Goal: Transaction & Acquisition: Purchase product/service

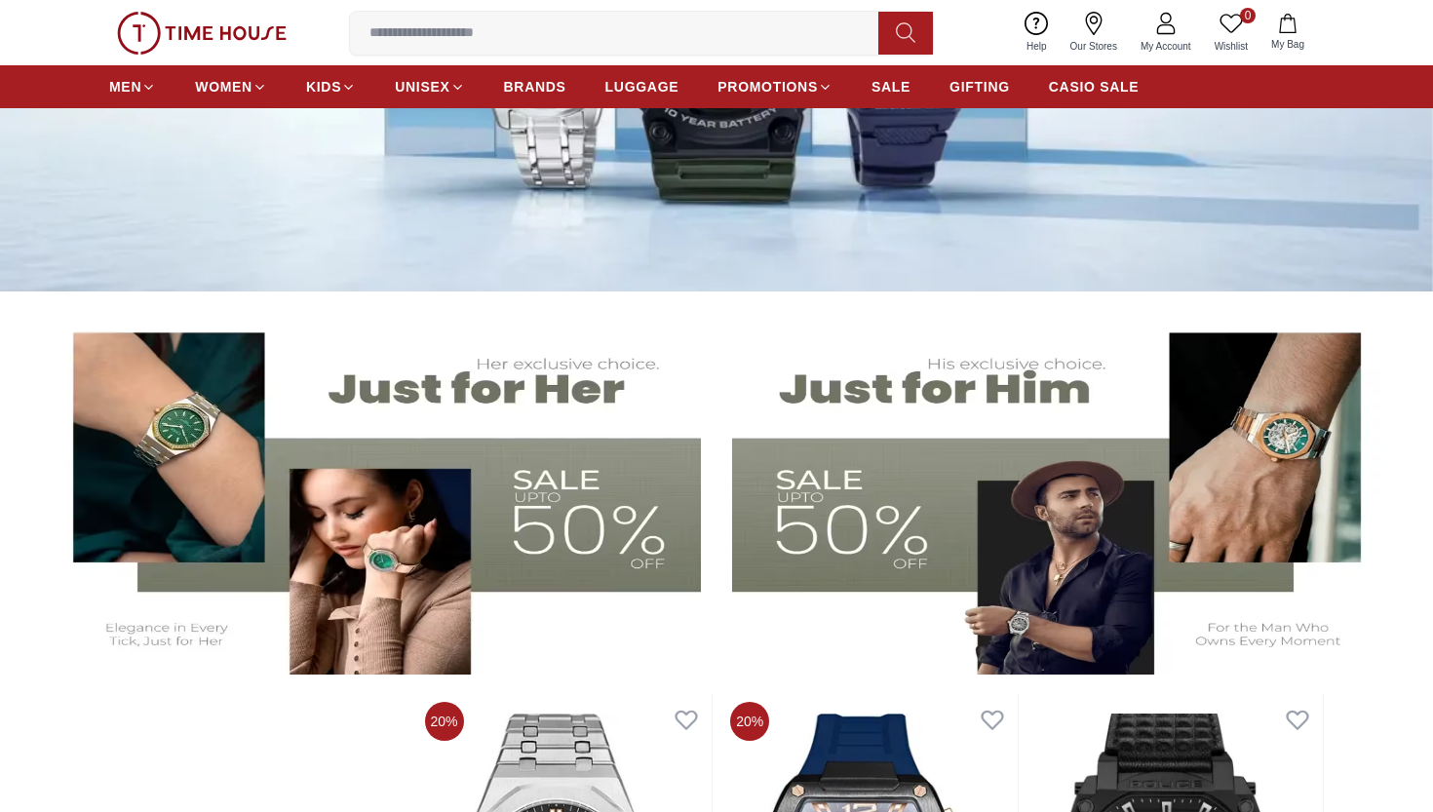
scroll to position [374, 0]
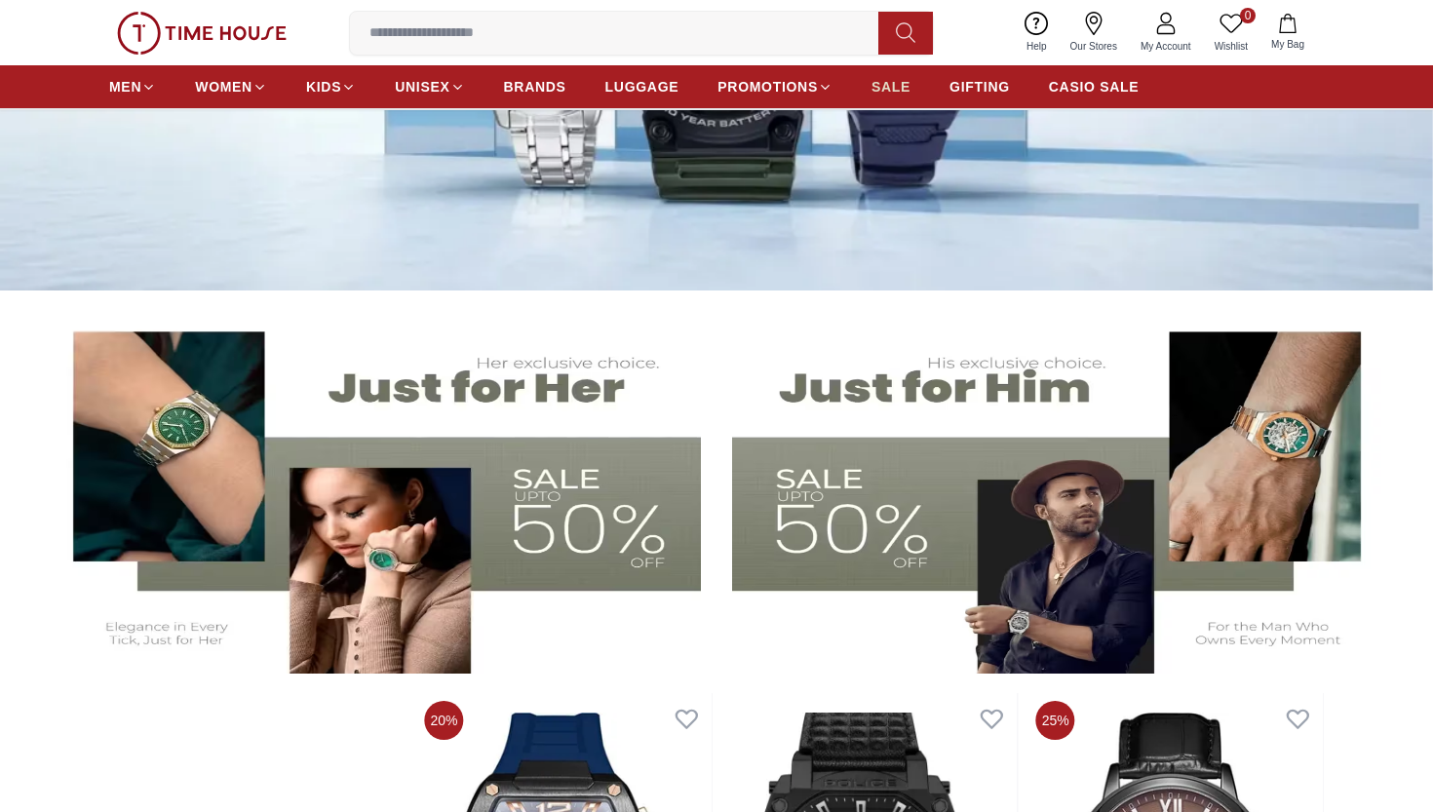
click at [904, 95] on span "SALE" at bounding box center [891, 87] width 39 height 20
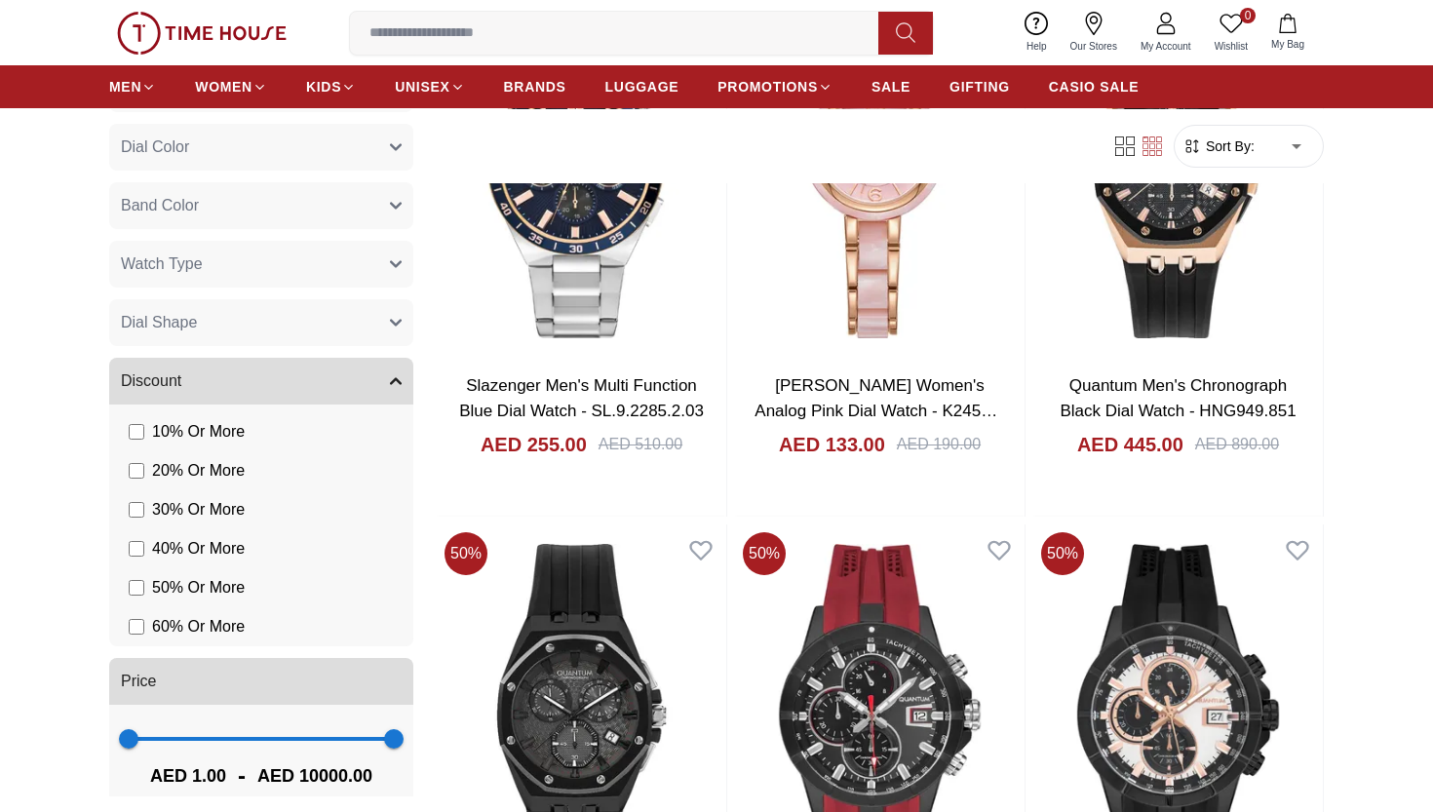
scroll to position [736, 0]
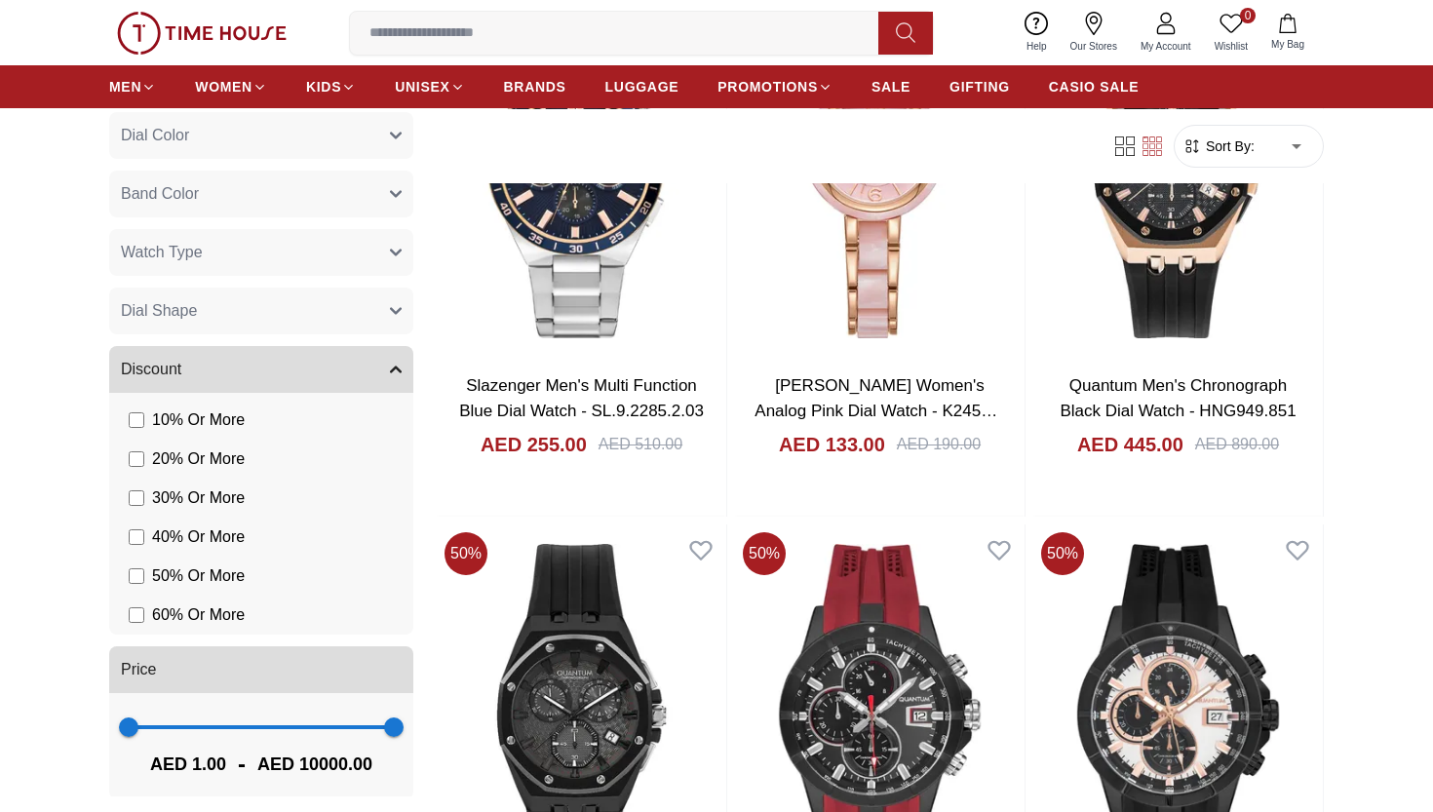
click at [399, 252] on icon "button" at bounding box center [396, 253] width 10 height 5
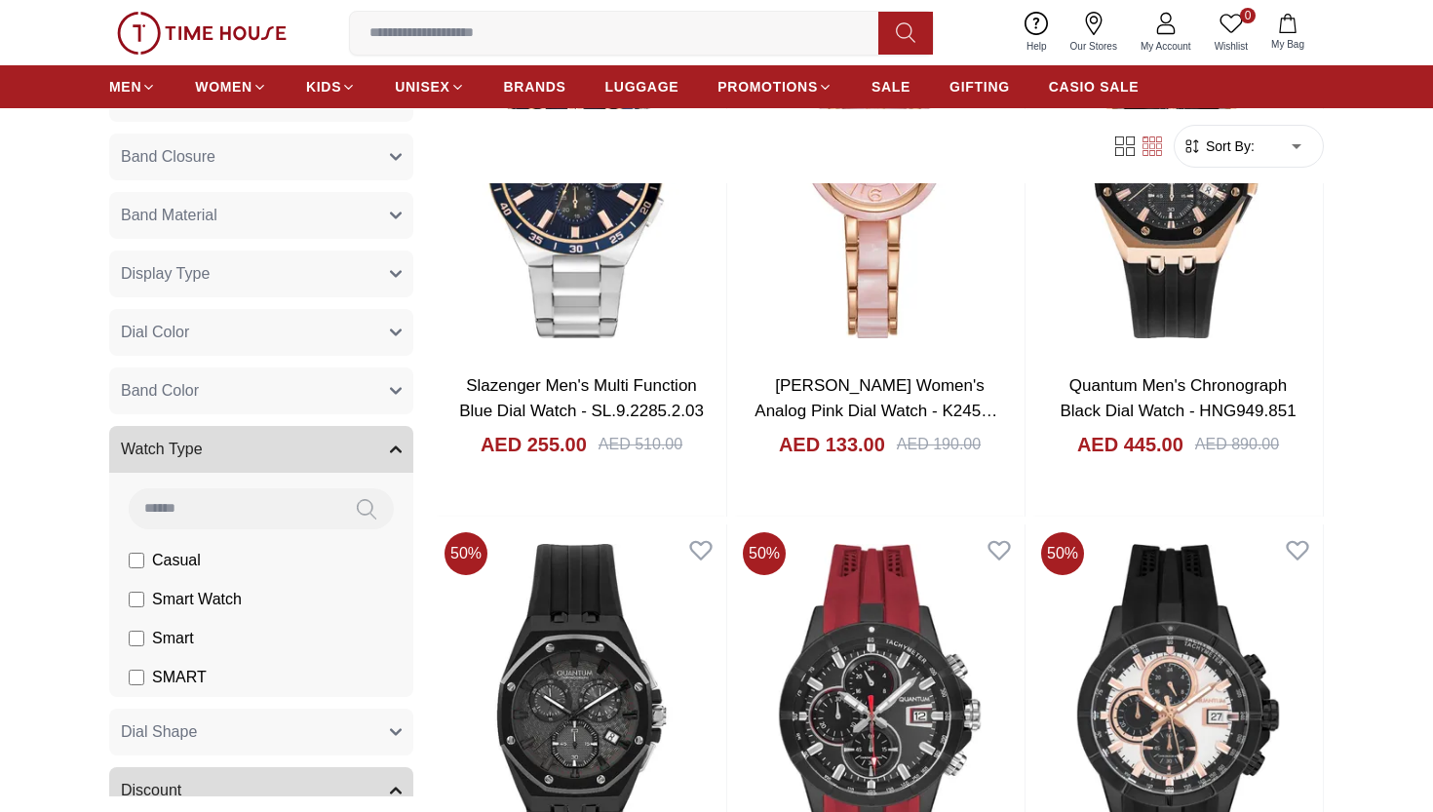
scroll to position [533, 0]
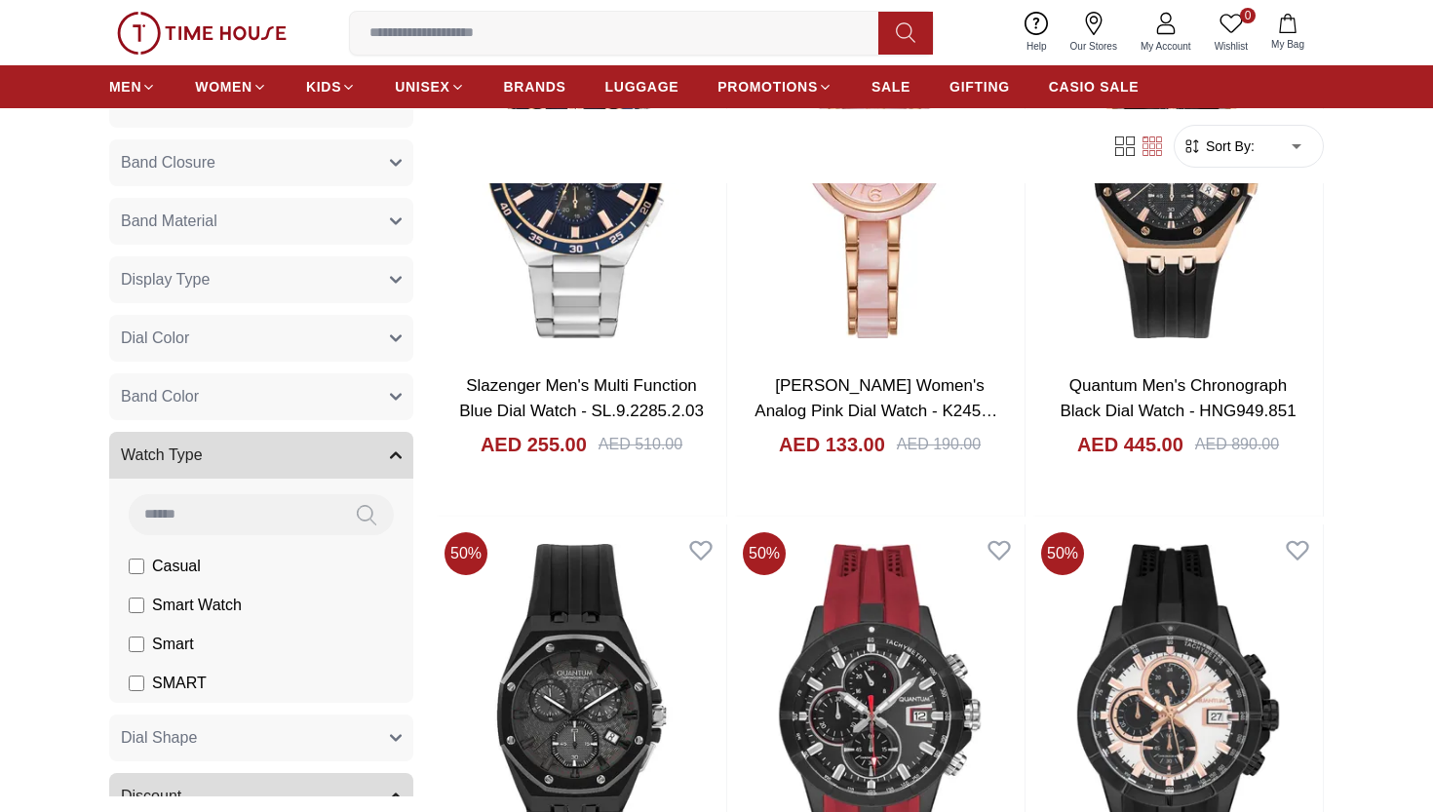
click at [406, 274] on button "Display Type" at bounding box center [261, 279] width 304 height 47
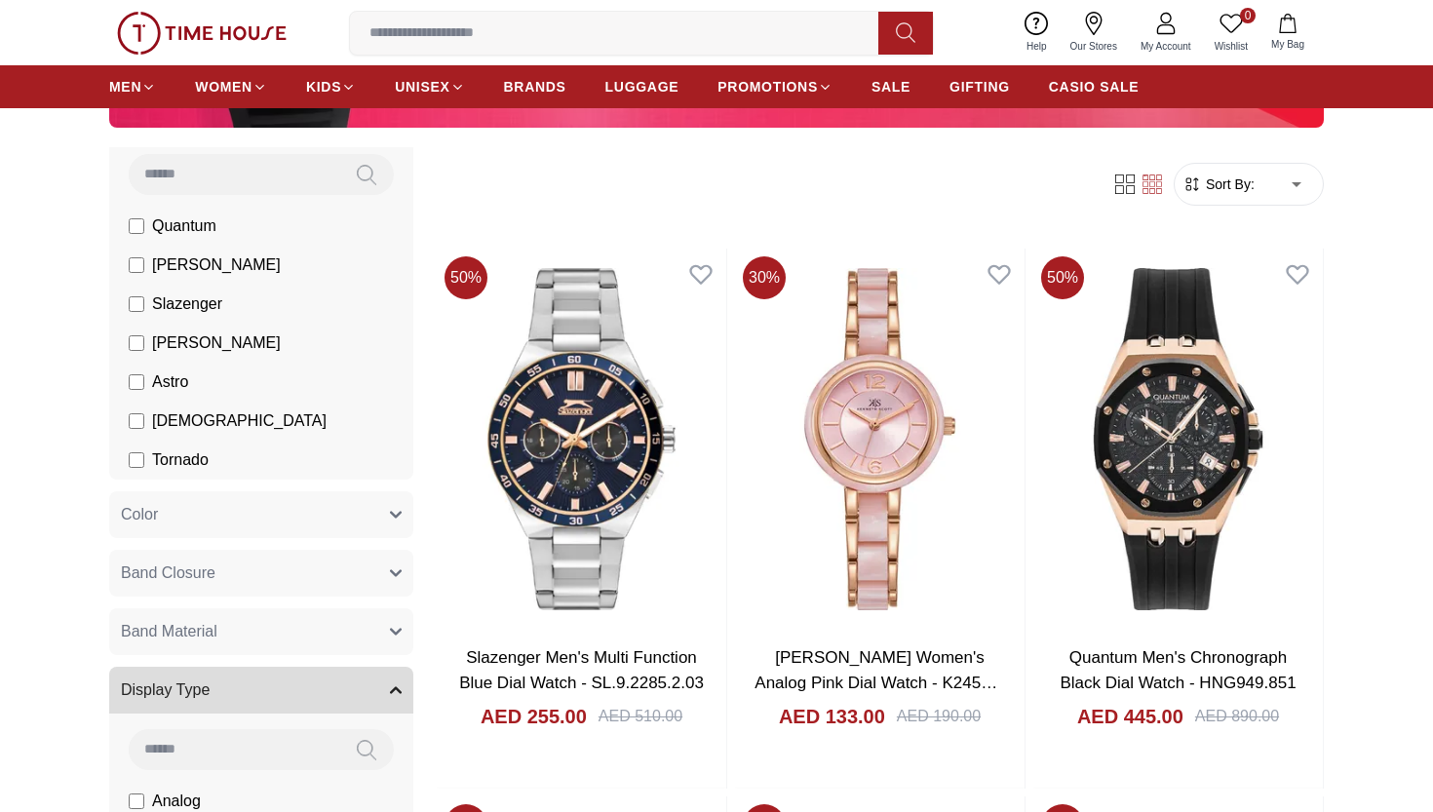
scroll to position [198, 0]
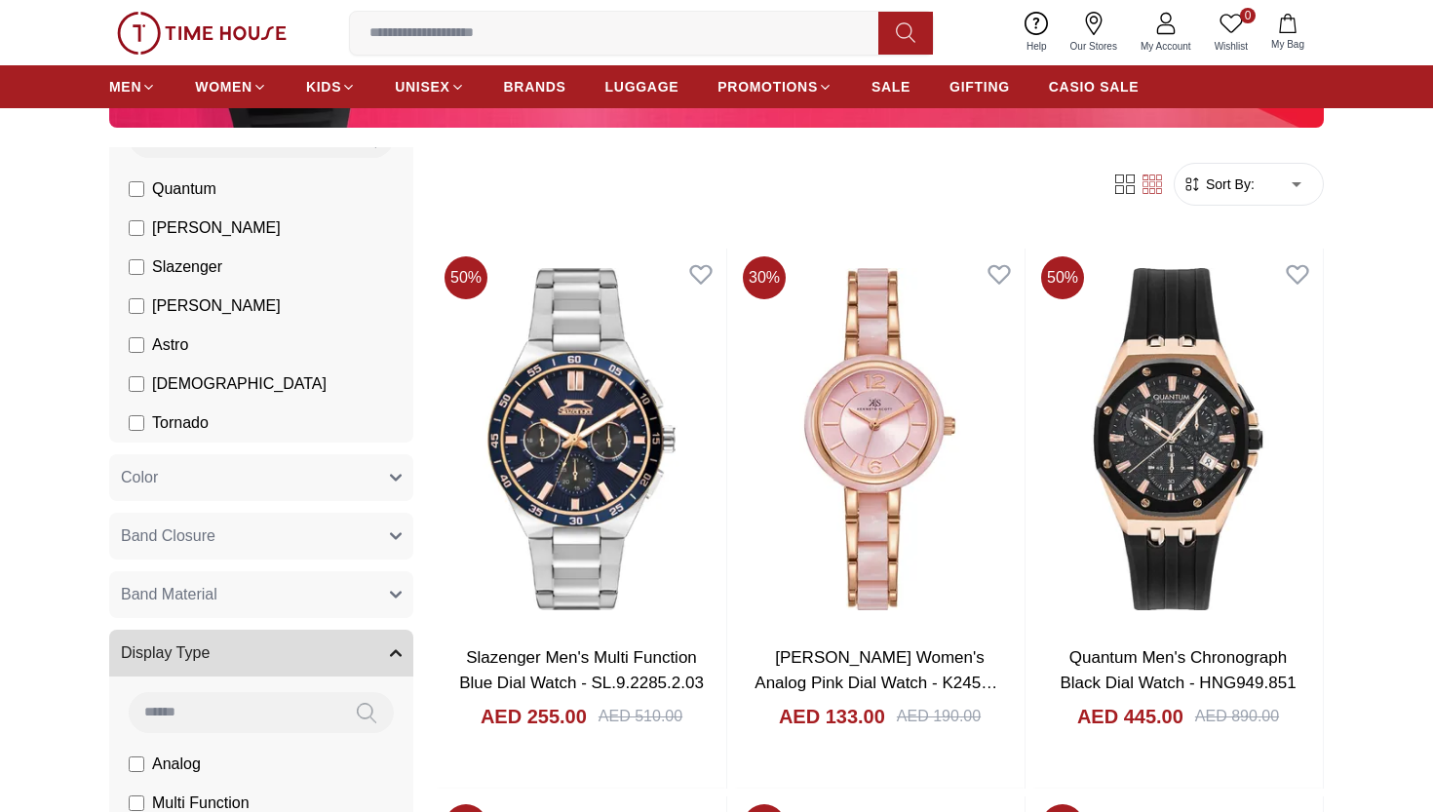
click at [388, 650] on button "Display Type" at bounding box center [261, 653] width 304 height 47
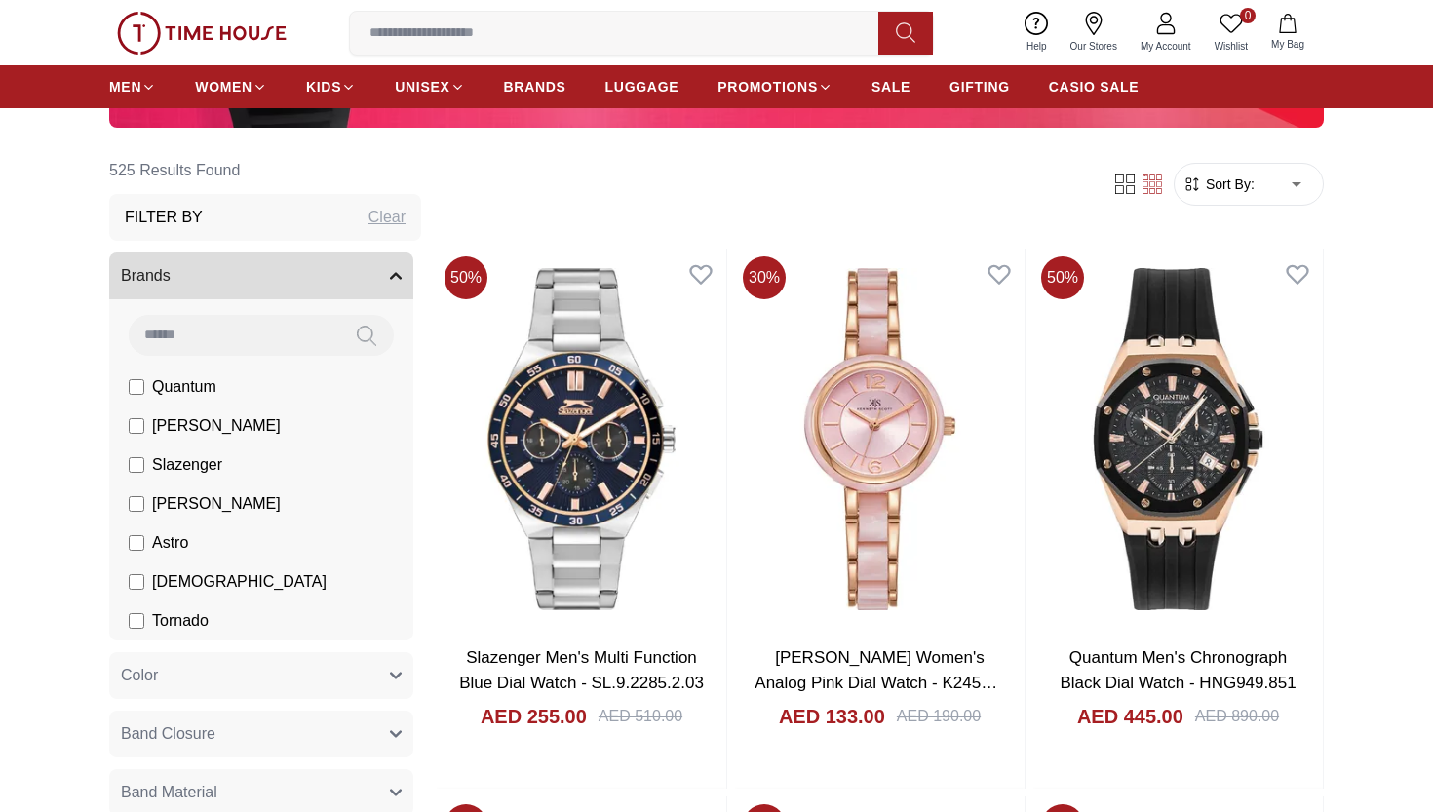
scroll to position [0, 0]
click at [397, 272] on icon "button" at bounding box center [396, 276] width 12 height 12
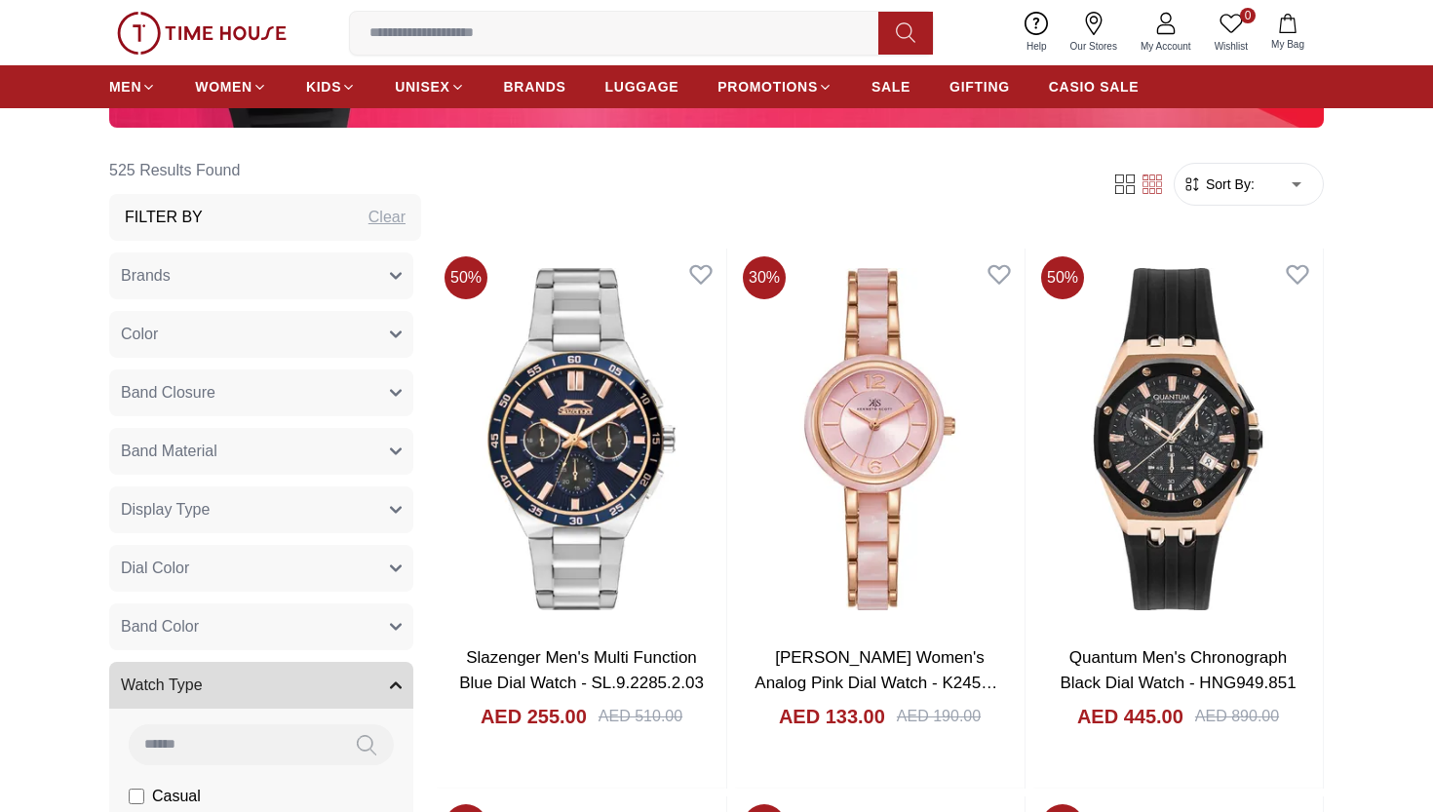
click at [394, 446] on icon "button" at bounding box center [396, 452] width 12 height 12
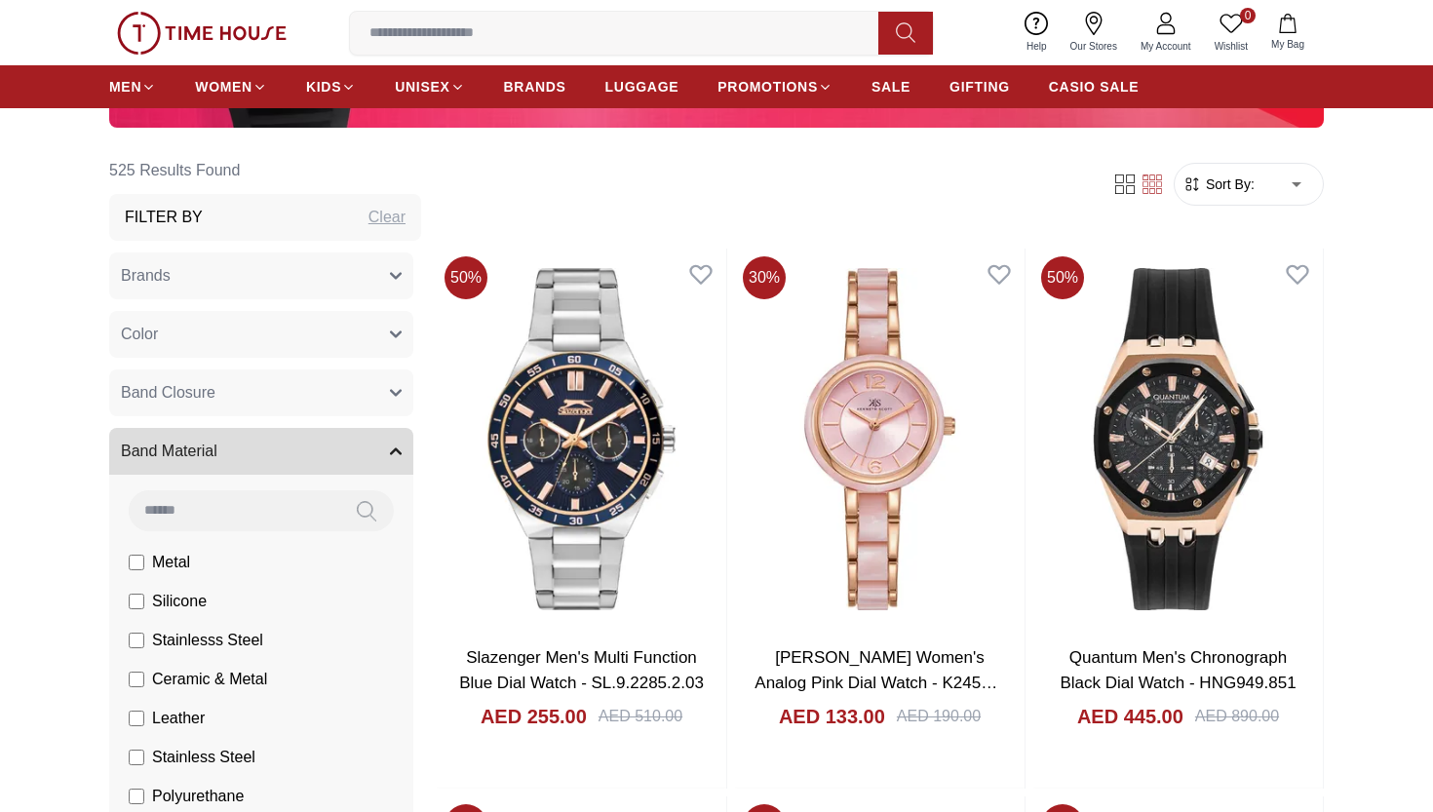
click at [394, 446] on icon "button" at bounding box center [396, 452] width 12 height 12
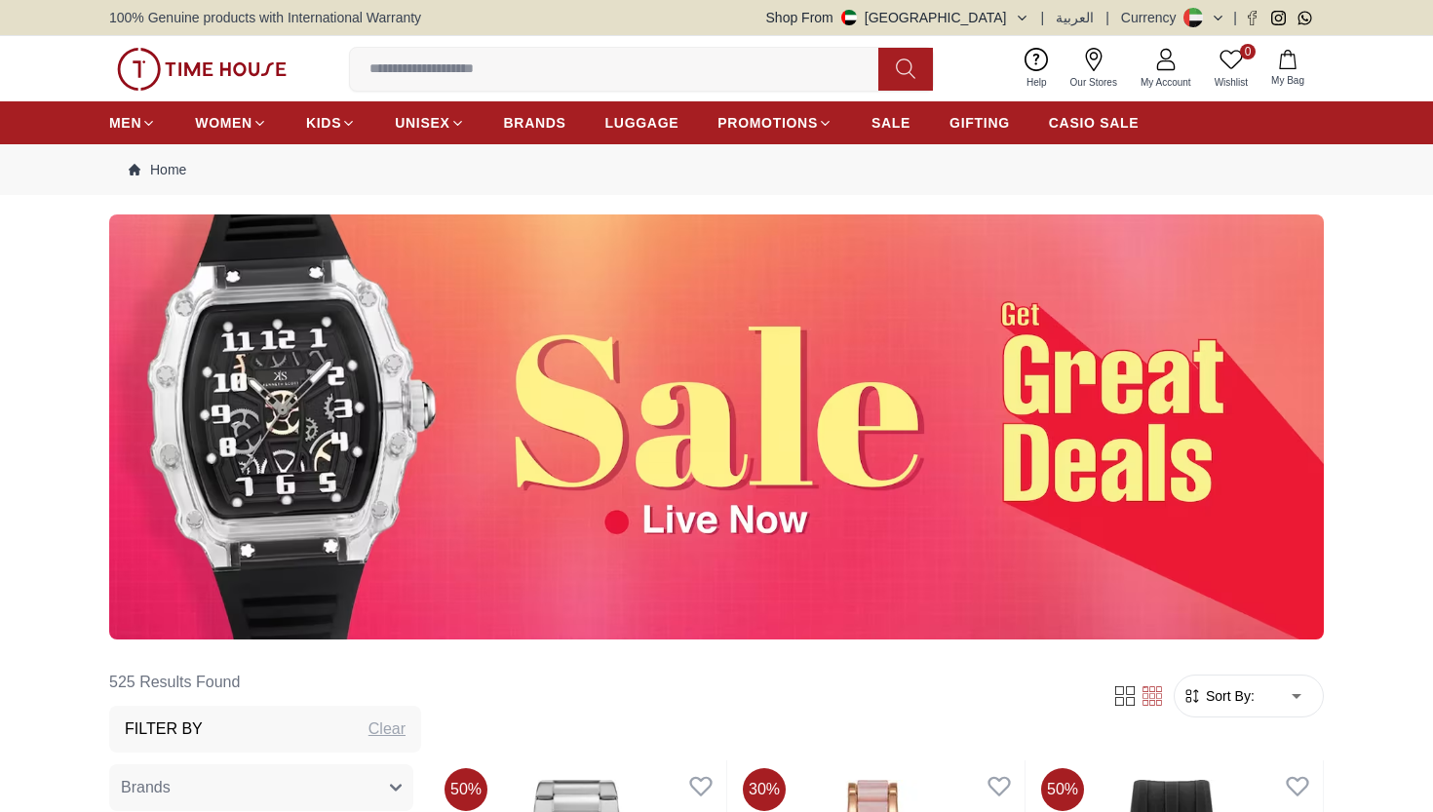
click at [1252, 689] on span "Sort By:" at bounding box center [1228, 697] width 53 height 20
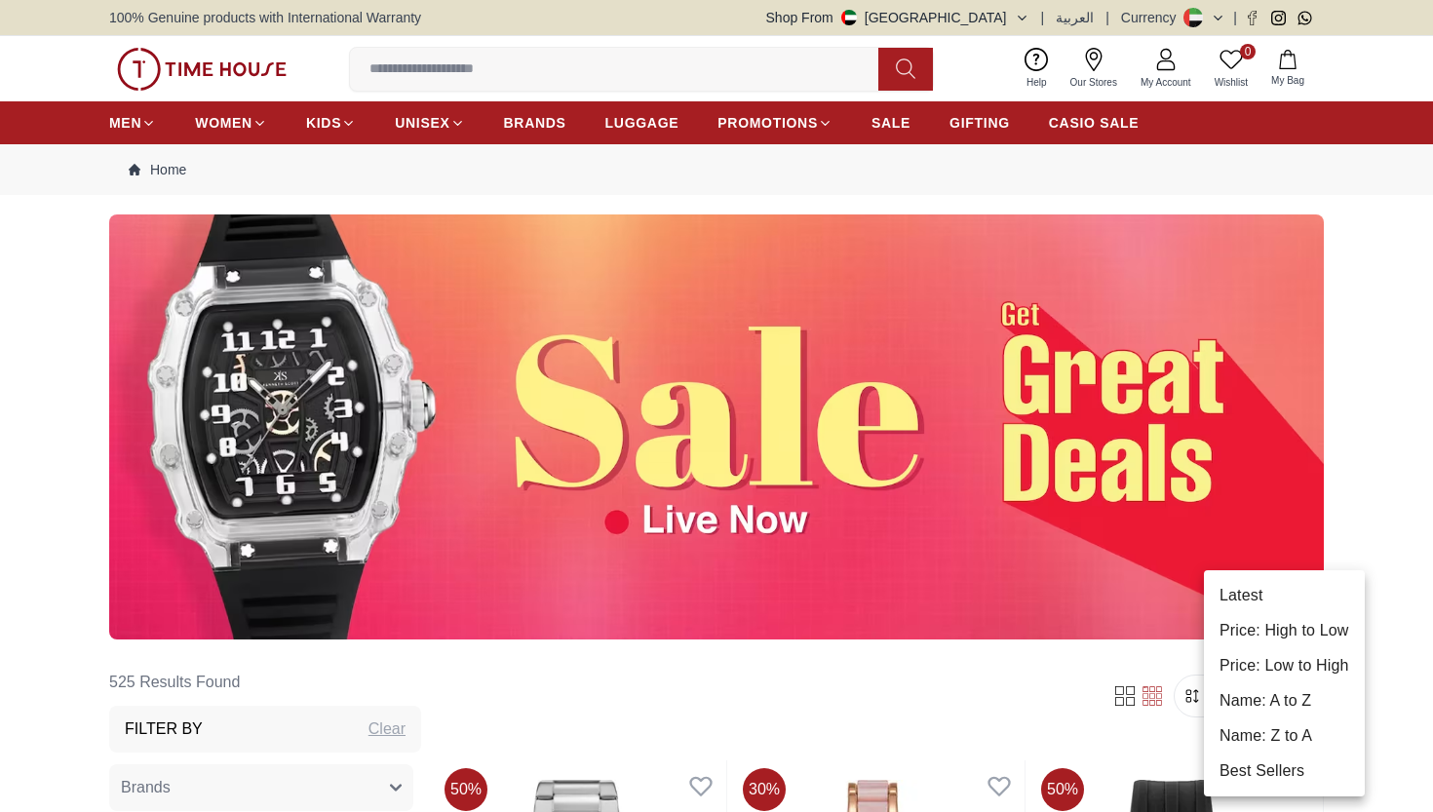
click at [1267, 617] on li "Price: High to Low" at bounding box center [1284, 630] width 161 height 35
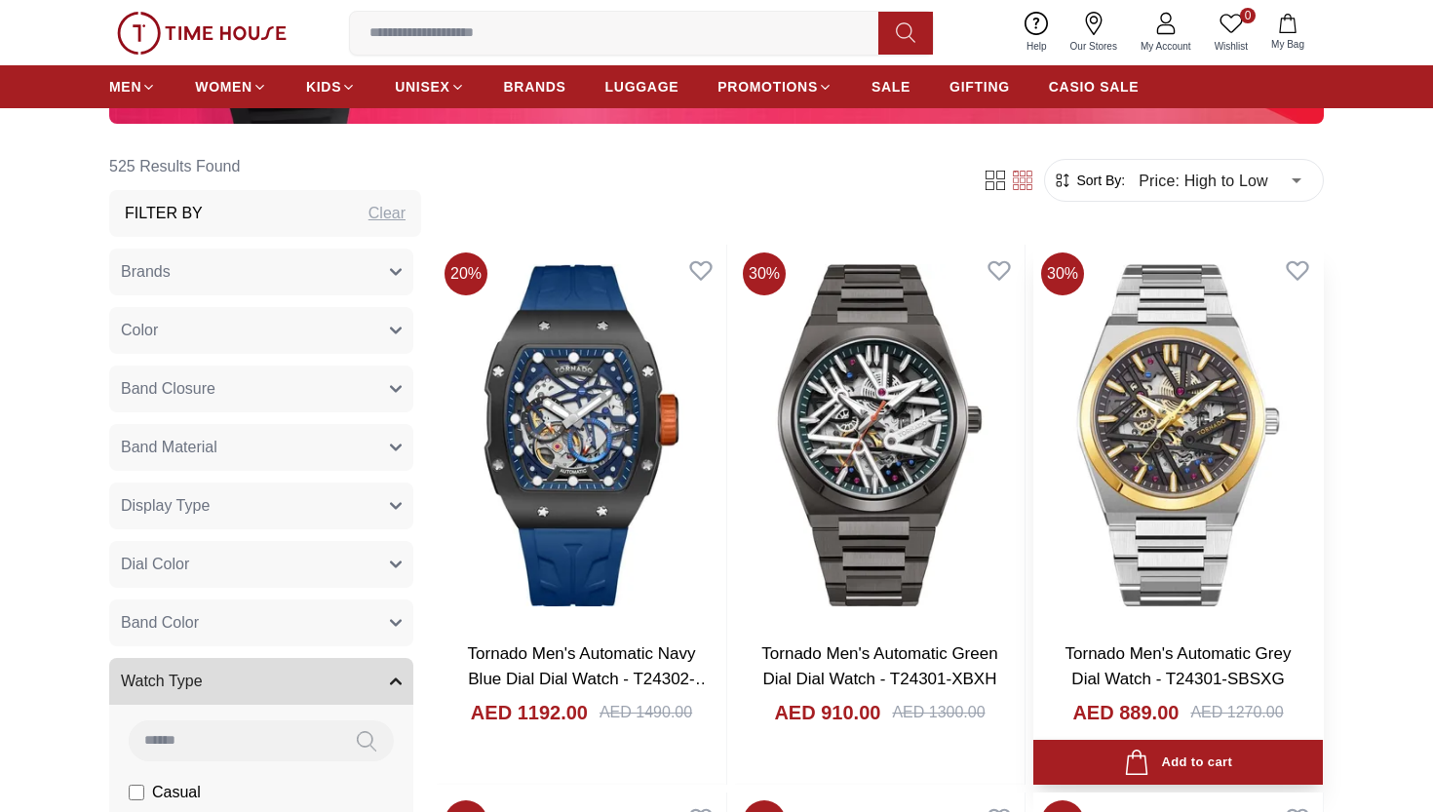
scroll to position [515, 0]
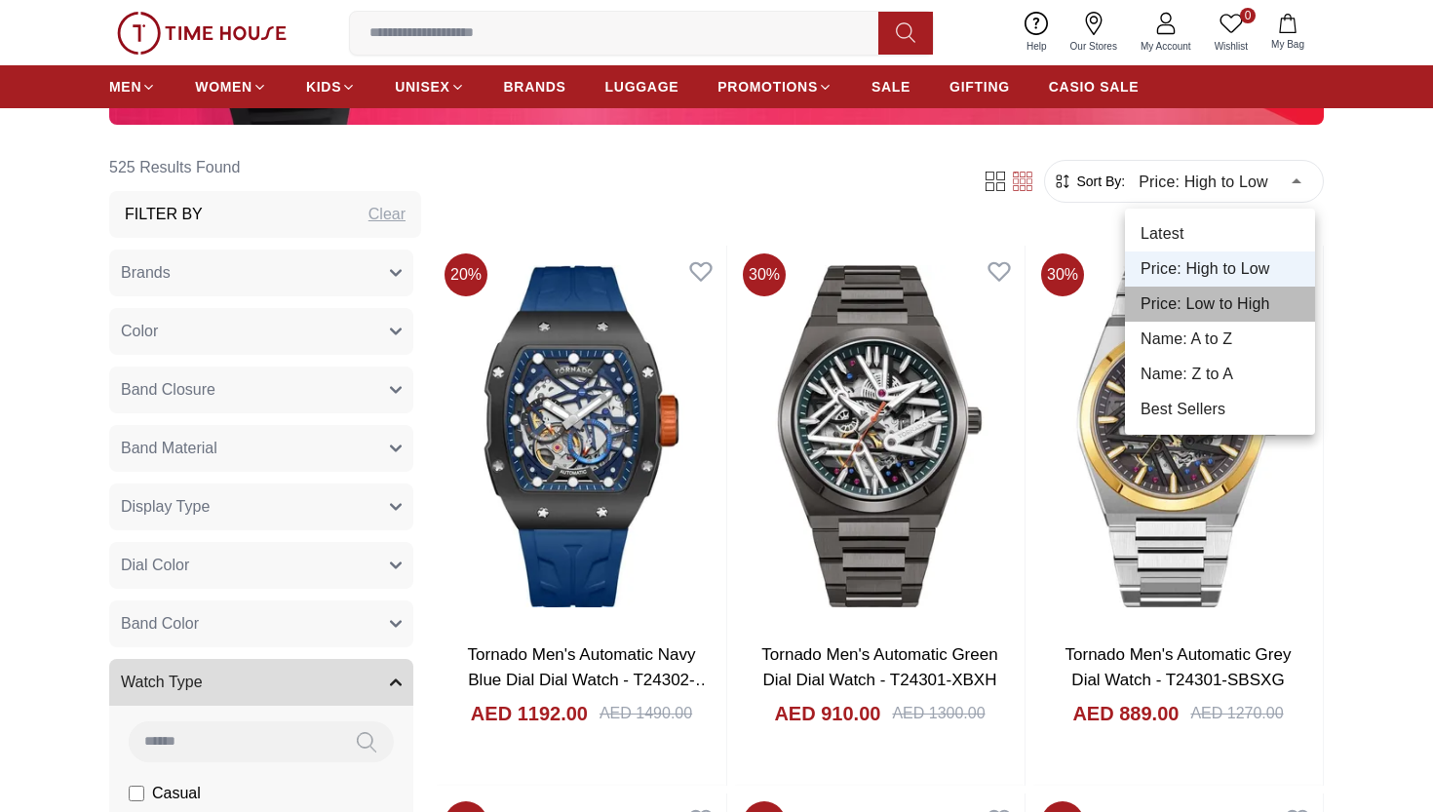
click at [1255, 299] on li "Price: Low to High" at bounding box center [1220, 304] width 190 height 35
type input "*"
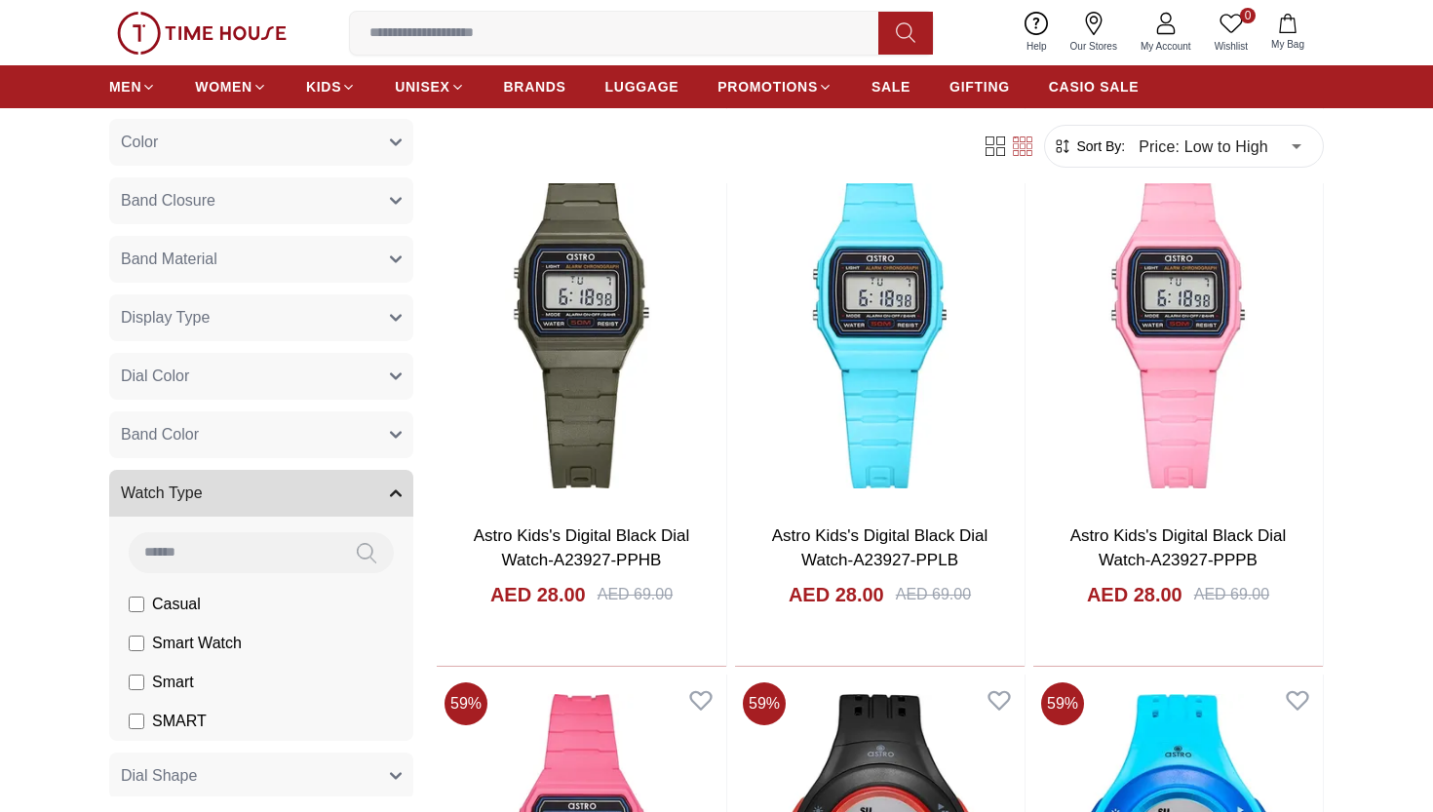
scroll to position [94, 0]
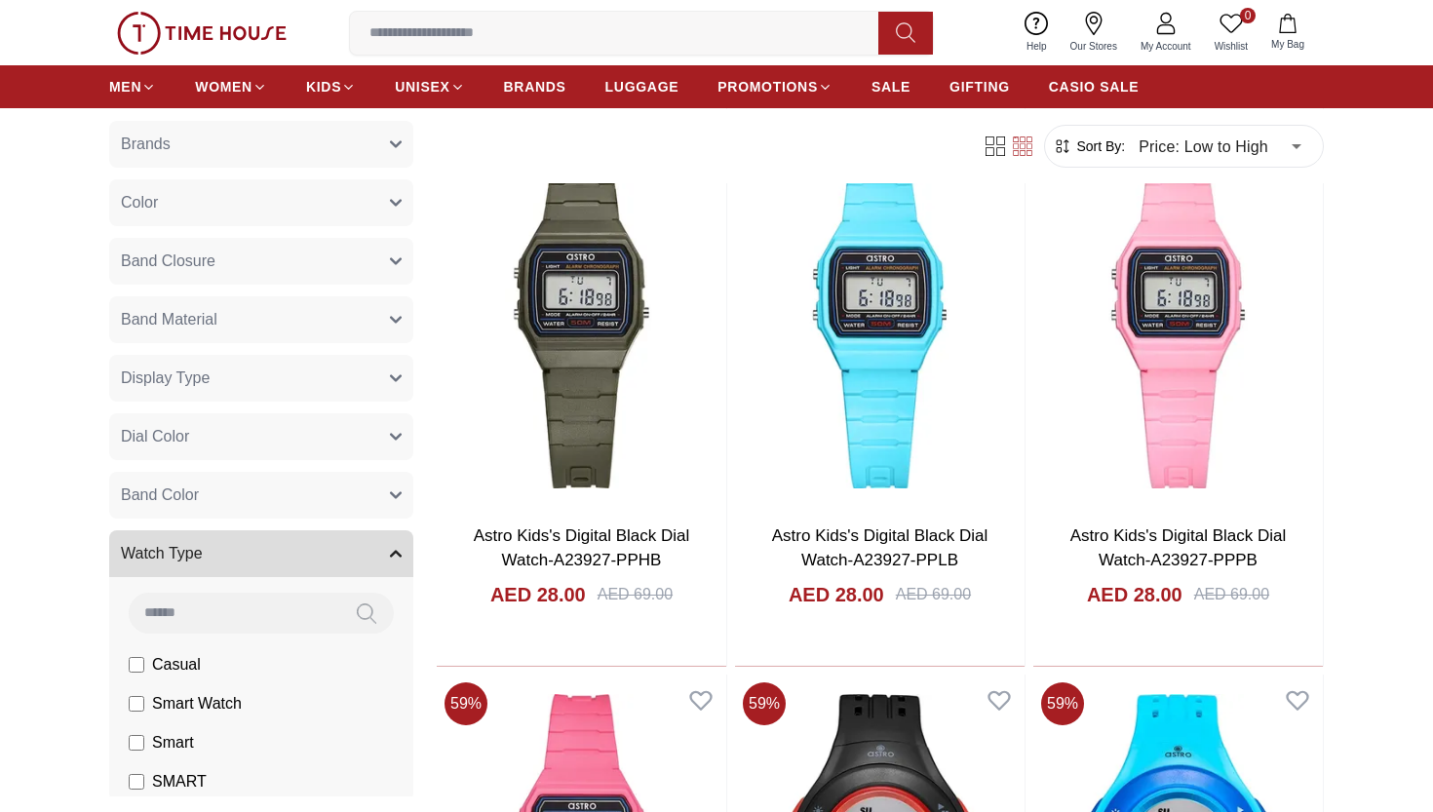
click at [387, 375] on button "Display Type" at bounding box center [261, 378] width 304 height 47
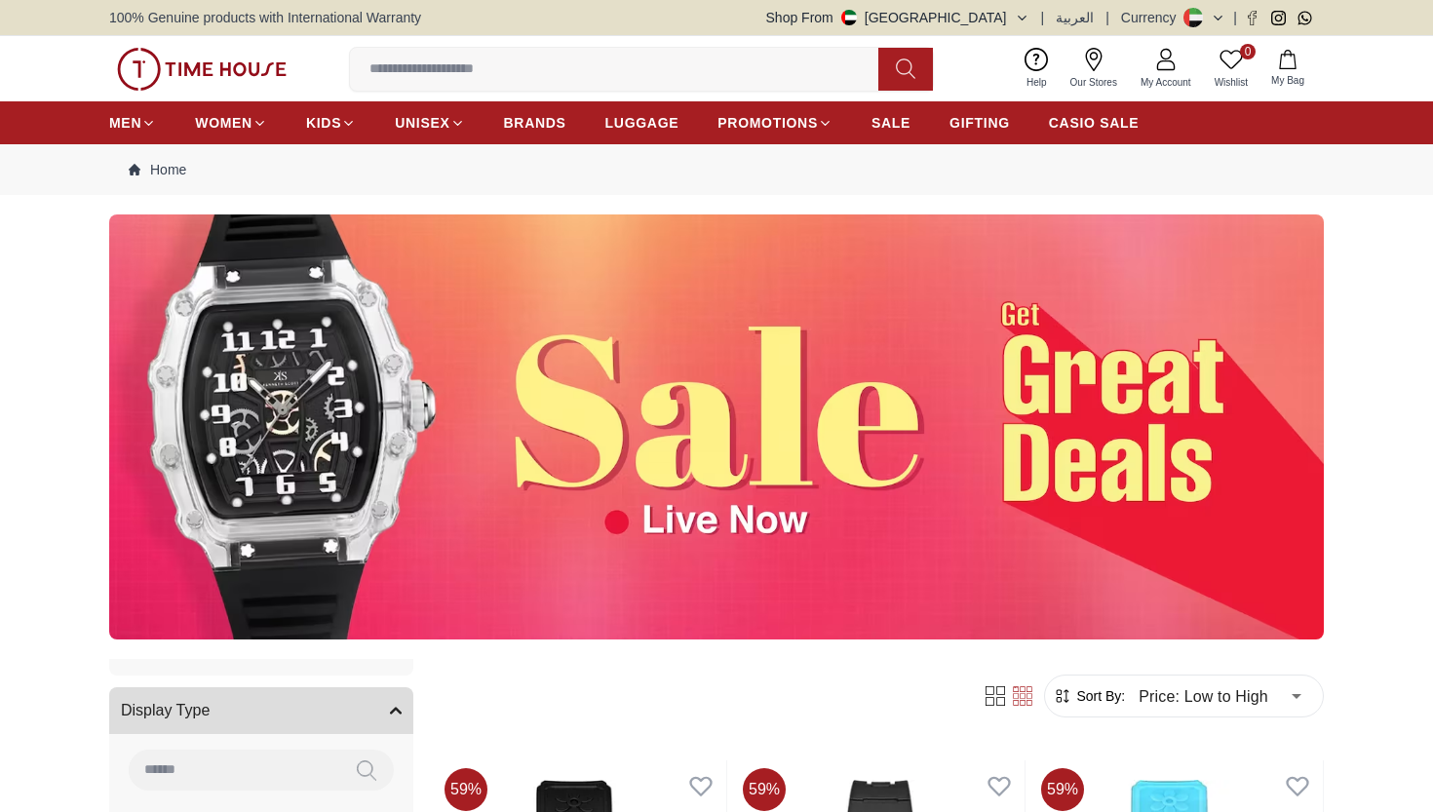
scroll to position [0, 0]
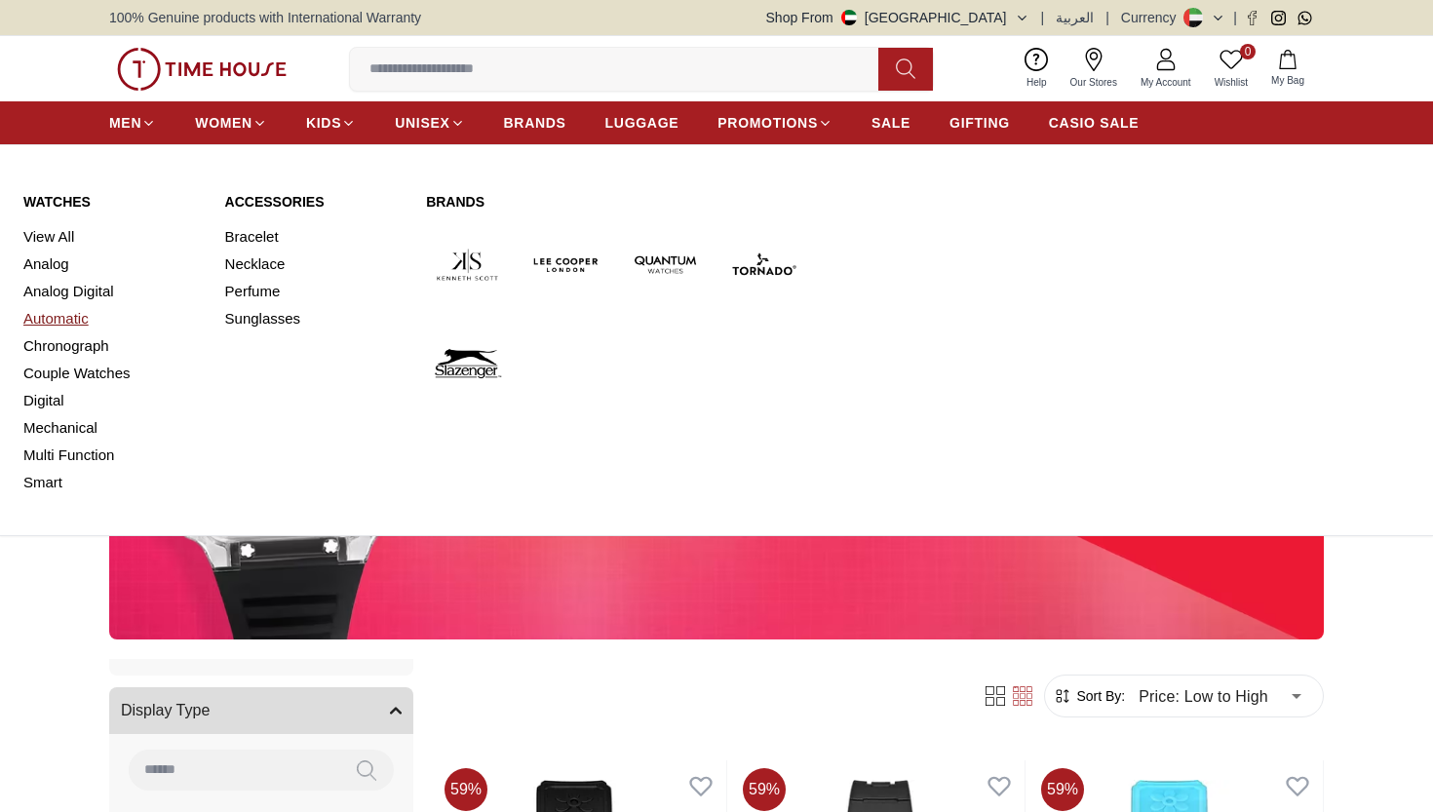
click at [78, 323] on link "Automatic" at bounding box center [112, 318] width 178 height 27
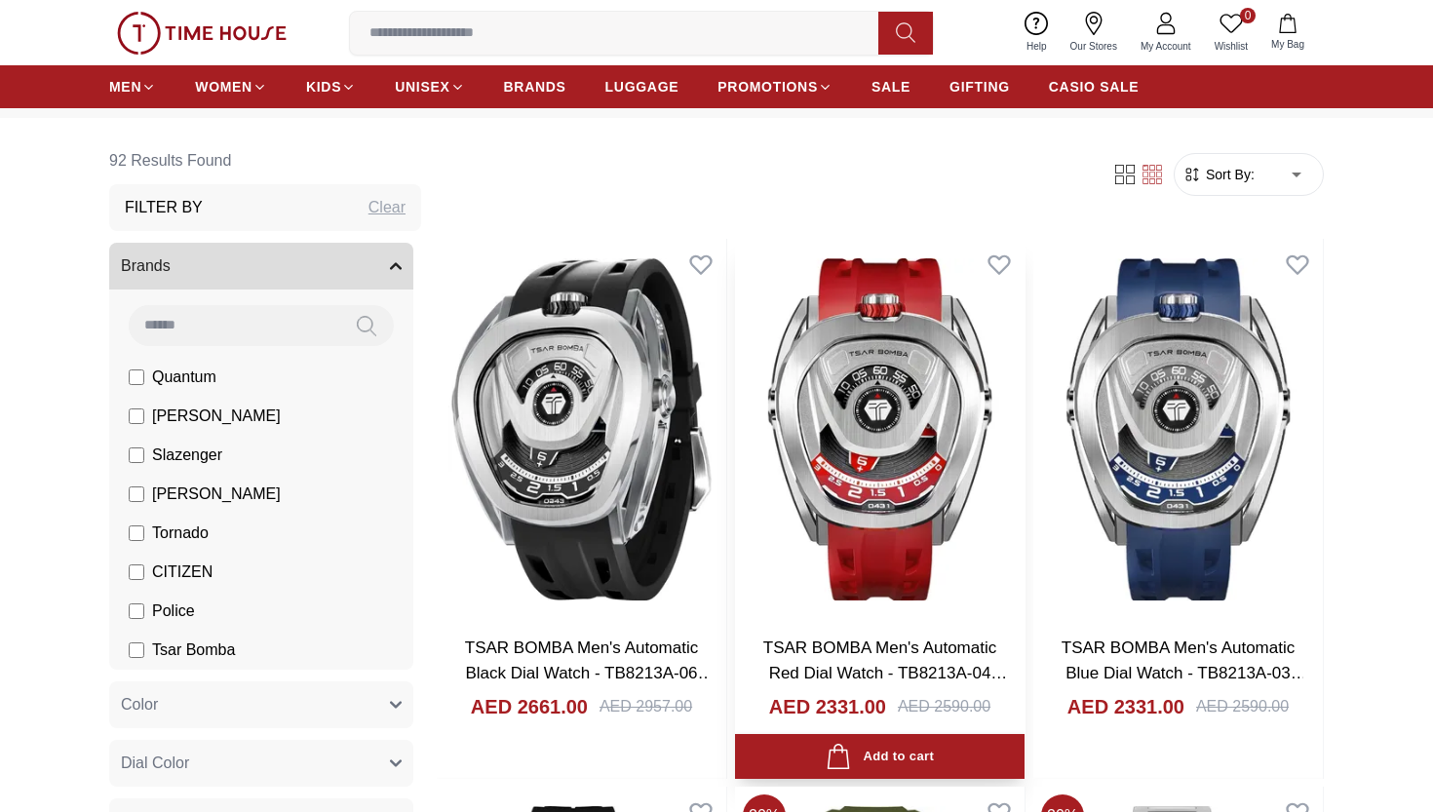
scroll to position [82, 0]
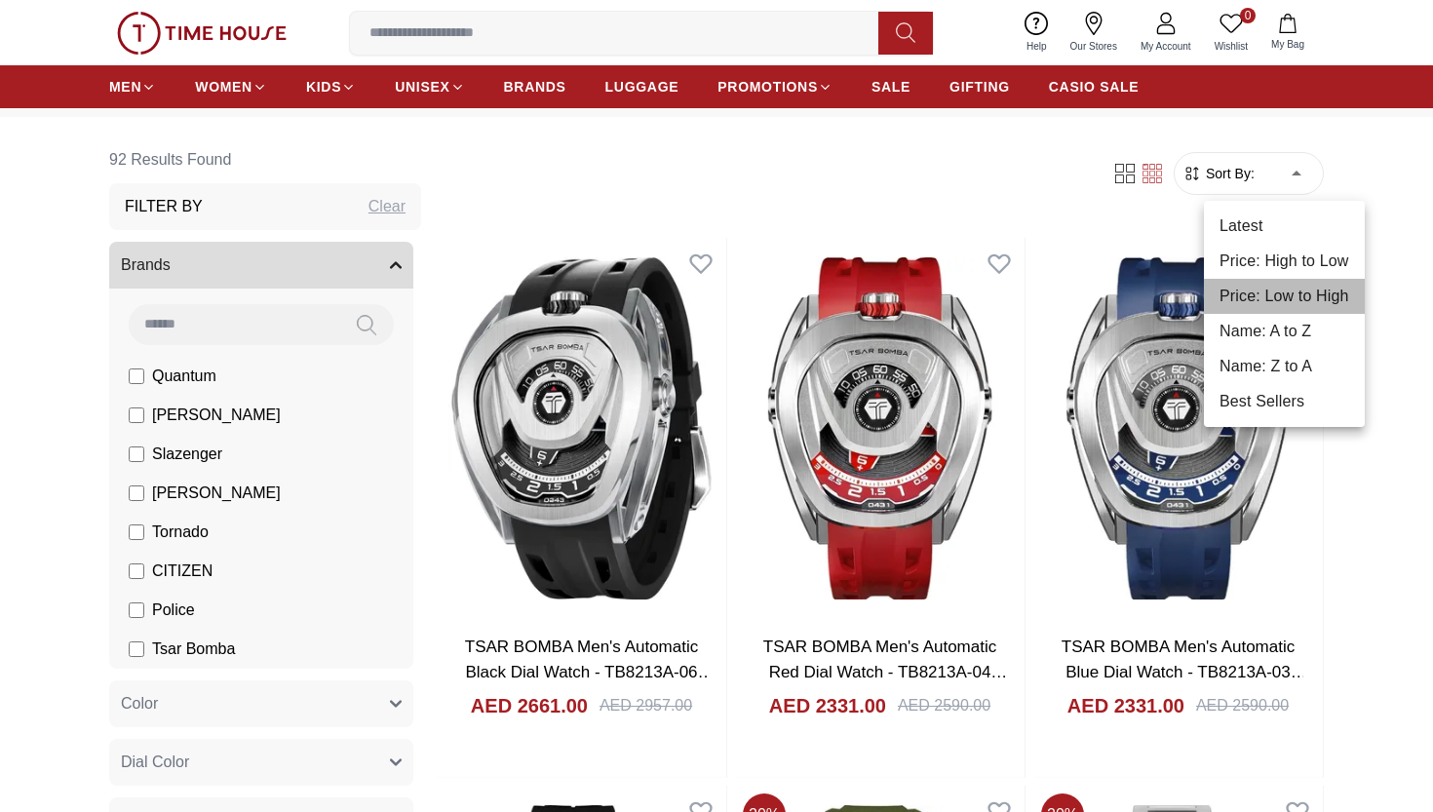
click at [1322, 307] on li "Price: Low to High" at bounding box center [1284, 296] width 161 height 35
type input "*"
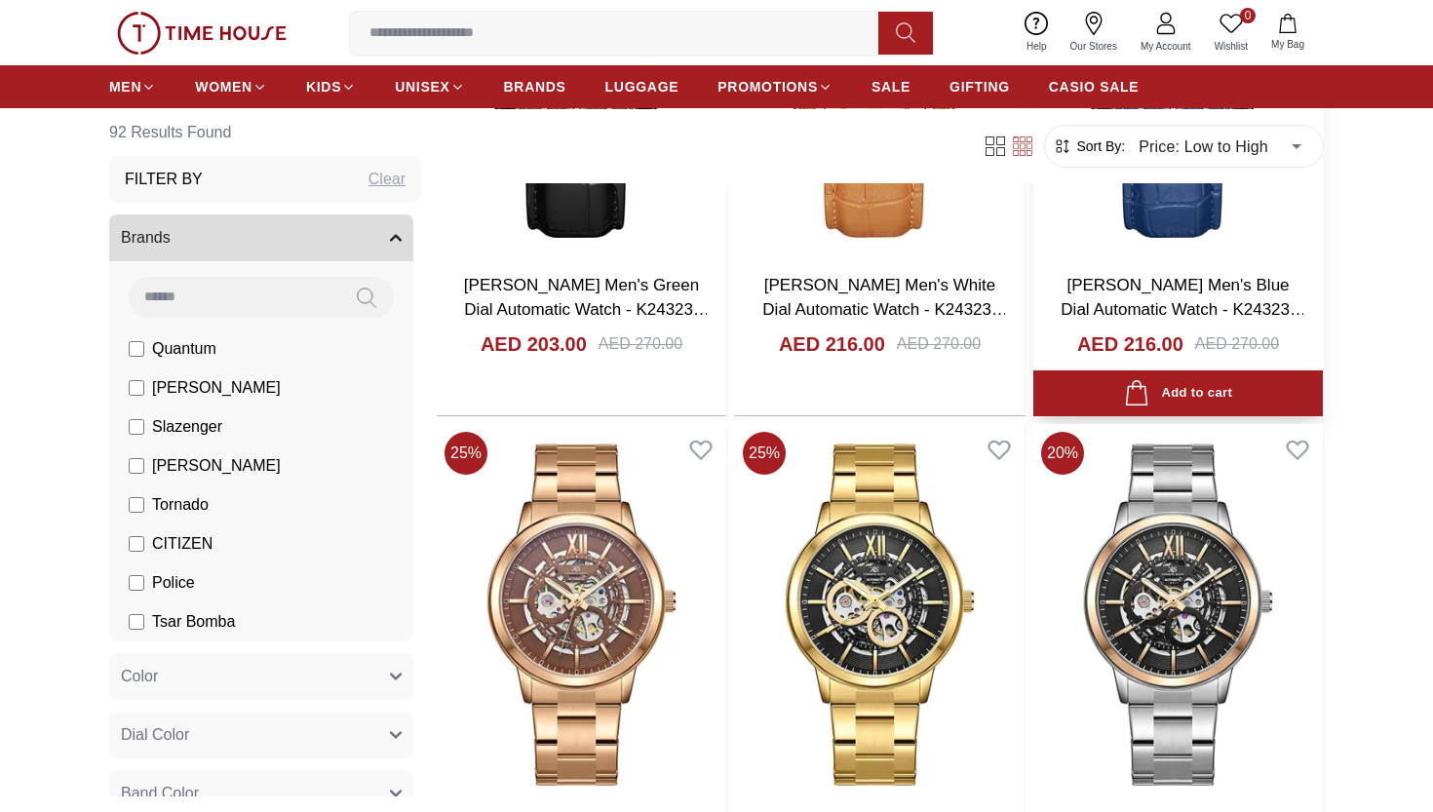
scroll to position [995, 0]
